Goal: Task Accomplishment & Management: Complete application form

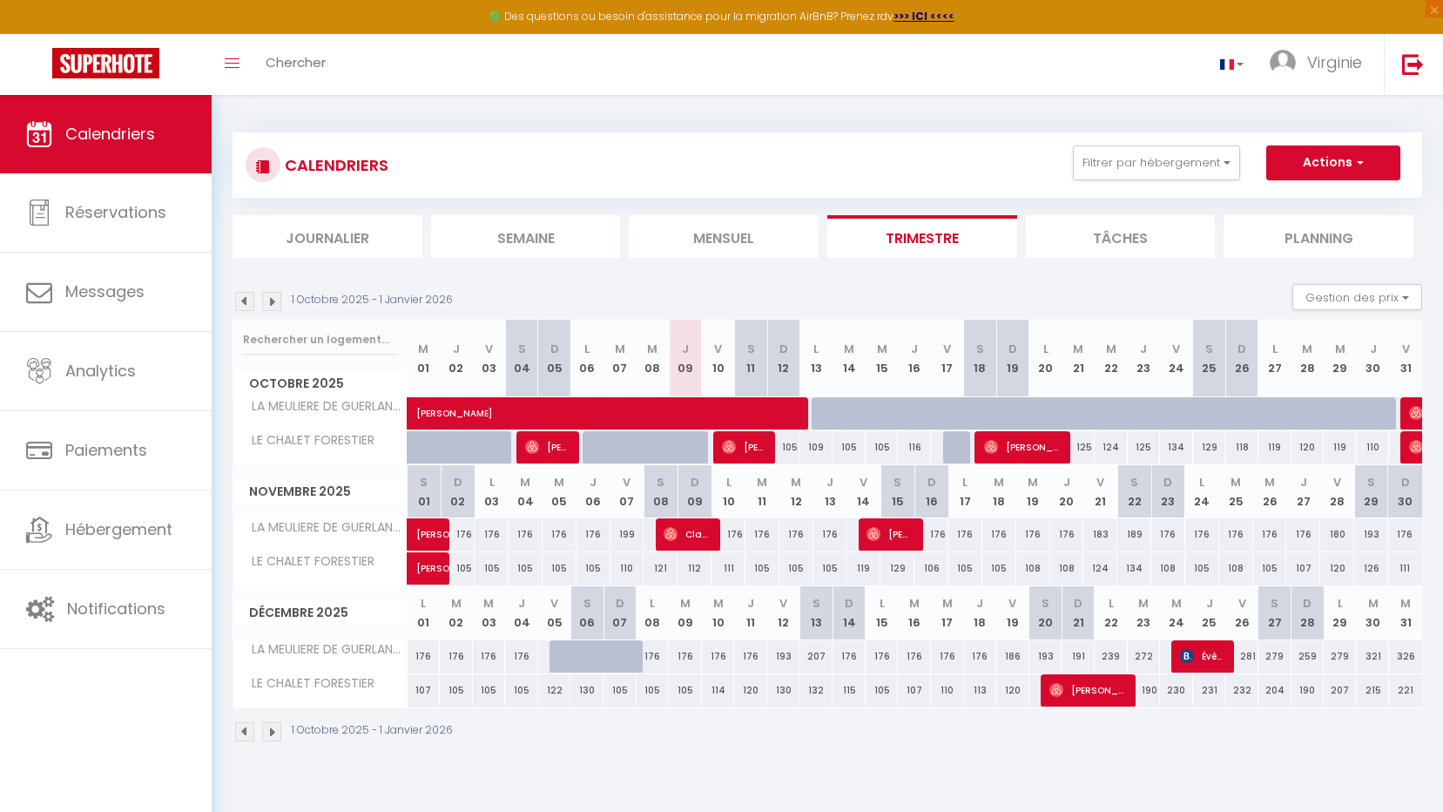
click at [724, 122] on div "CALENDRIERS Filtrer par hébergement Tous LA MEULIERE DE GUERLANDE LE CHALET FOR…" at bounding box center [828, 438] width 1190 height 644
click at [914, 85] on div "Toggle menubar Chercher BUTTON Virginie Paramètres" at bounding box center [778, 64] width 1304 height 61
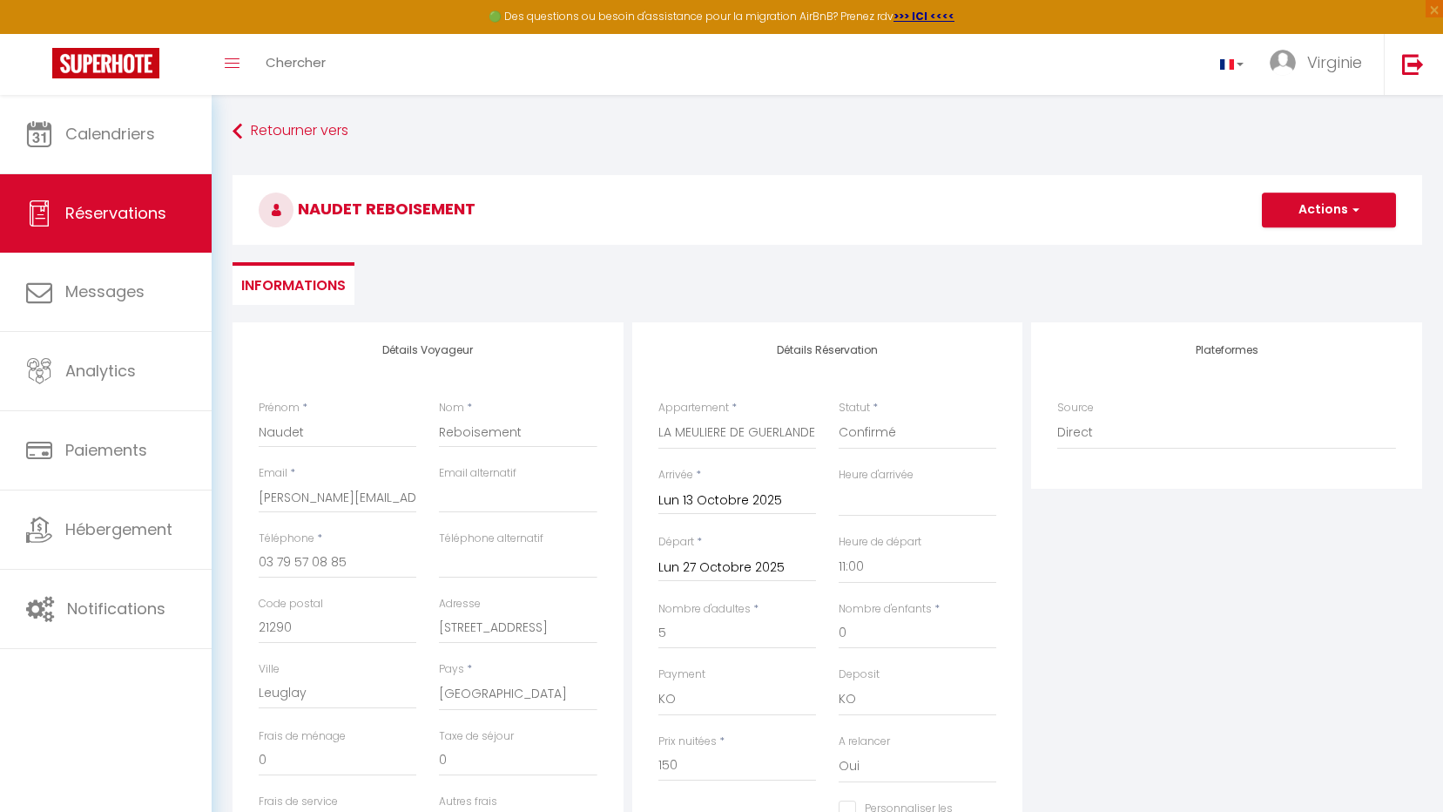
select select
select select "11:00"
select select "10"
select select "14"
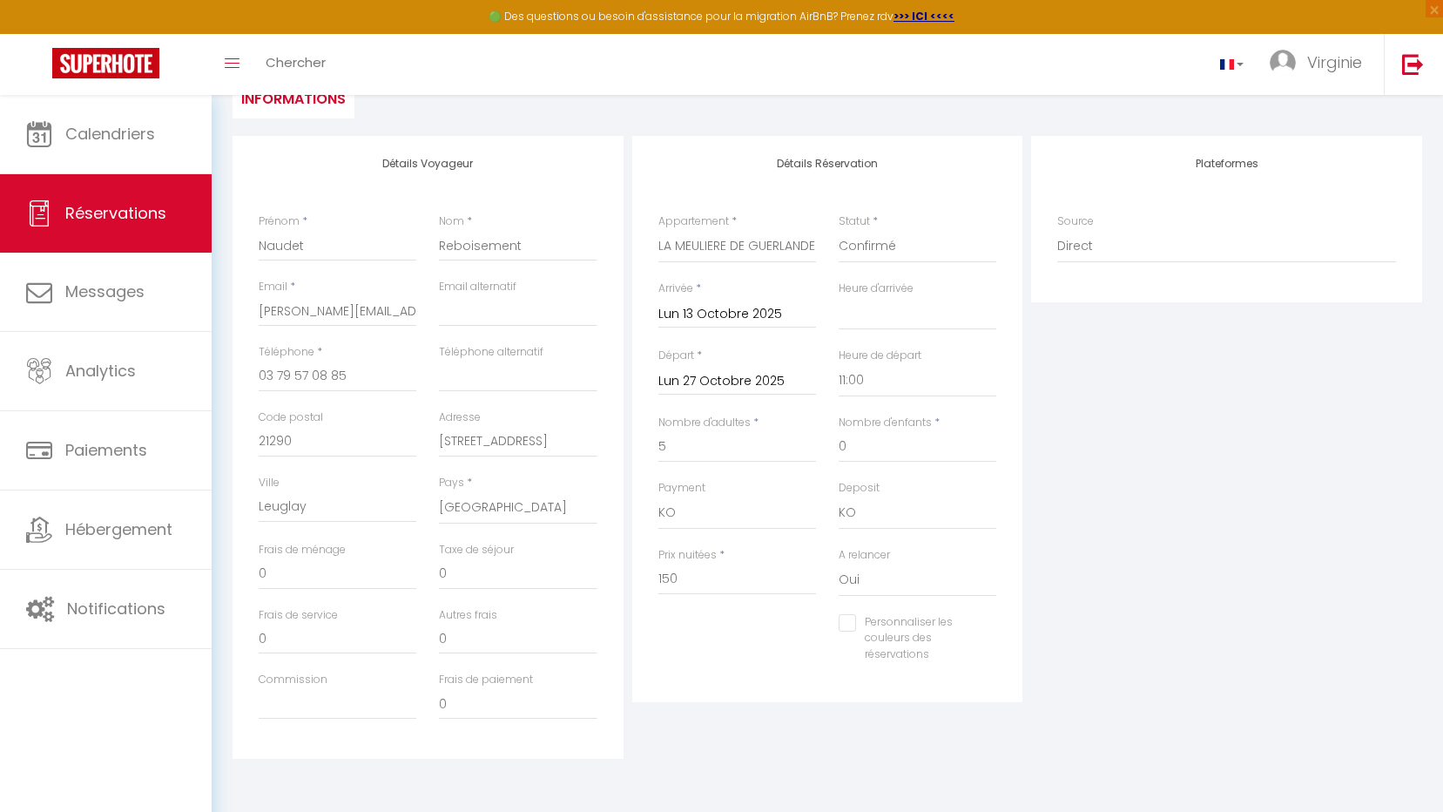
scroll to position [186, 0]
